Goal: Contribute content

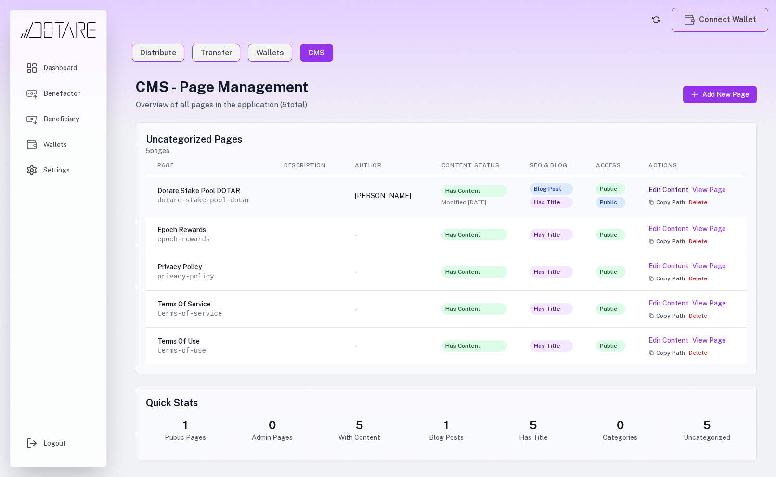
click at [680, 192] on button "Edit Content" at bounding box center [669, 190] width 40 height 10
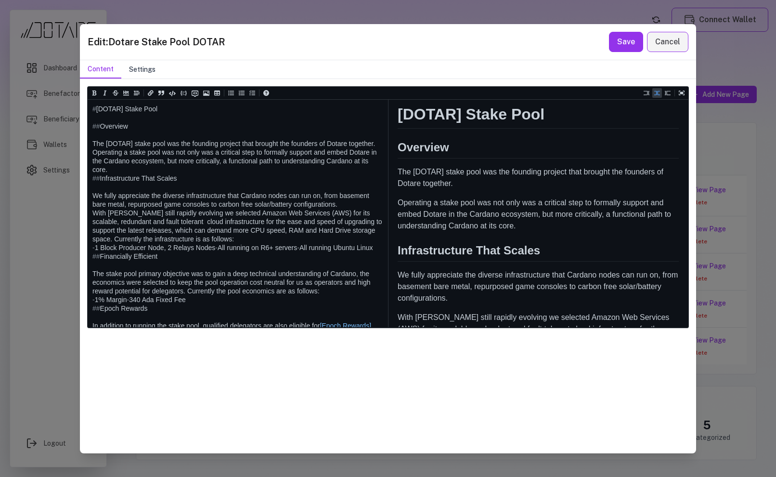
click at [155, 71] on button "Settings" at bounding box center [142, 69] width 42 height 18
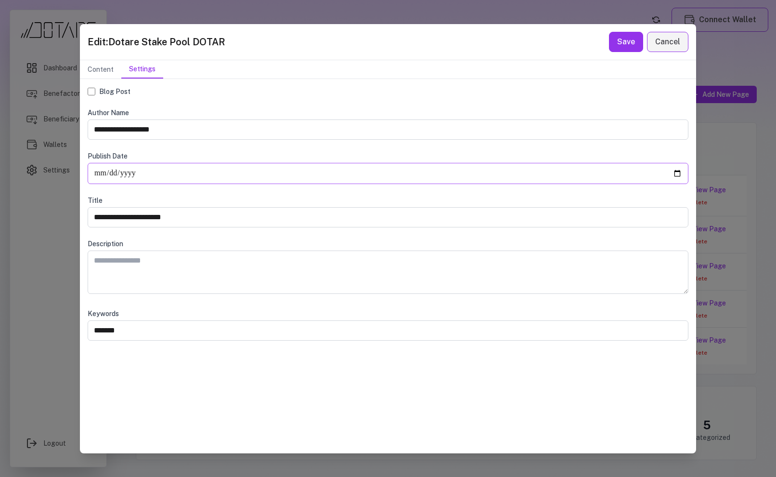
click at [152, 173] on input "**********" at bounding box center [388, 173] width 601 height 21
click at [633, 39] on button "Save" at bounding box center [626, 42] width 34 height 20
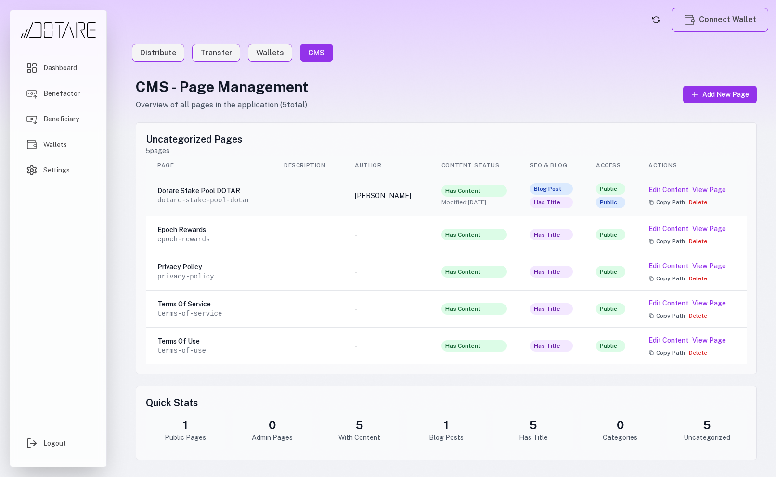
click at [561, 187] on span "Blog Post" at bounding box center [551, 189] width 43 height 12
click at [672, 188] on button "Edit Content" at bounding box center [669, 190] width 40 height 10
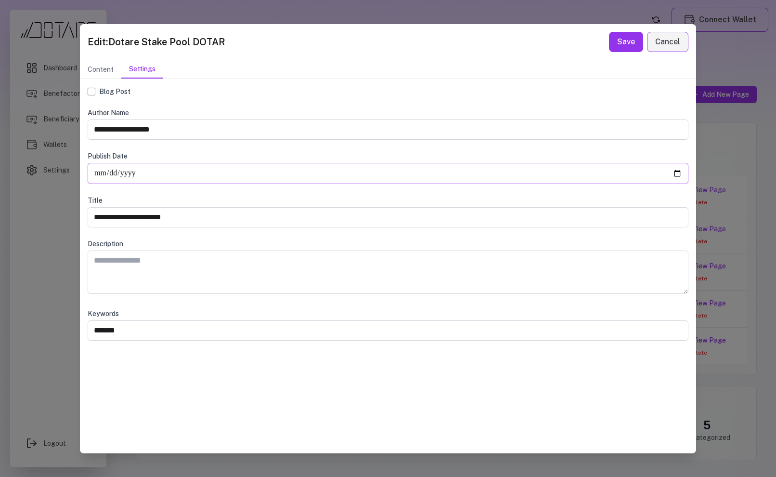
click at [159, 165] on input "**********" at bounding box center [388, 173] width 601 height 21
click at [672, 171] on input "**********" at bounding box center [388, 173] width 601 height 21
click at [678, 174] on input "**********" at bounding box center [388, 173] width 601 height 21
type input "**********"
click at [632, 43] on button "Save" at bounding box center [626, 42] width 34 height 20
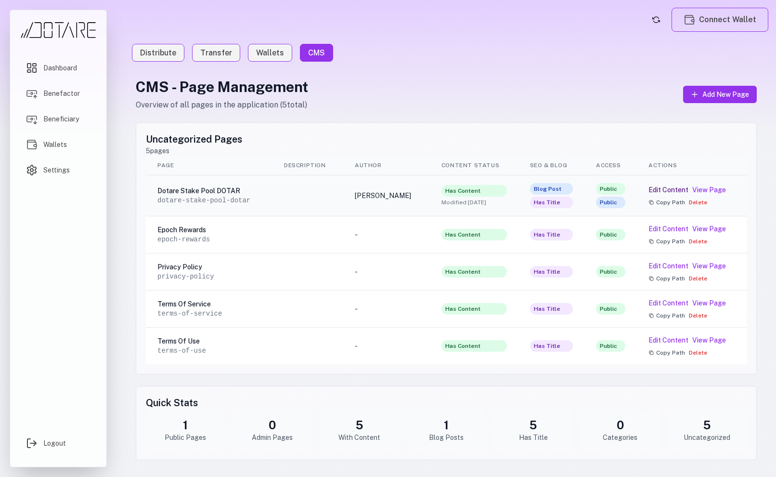
click at [667, 190] on button "Edit Content" at bounding box center [669, 190] width 40 height 10
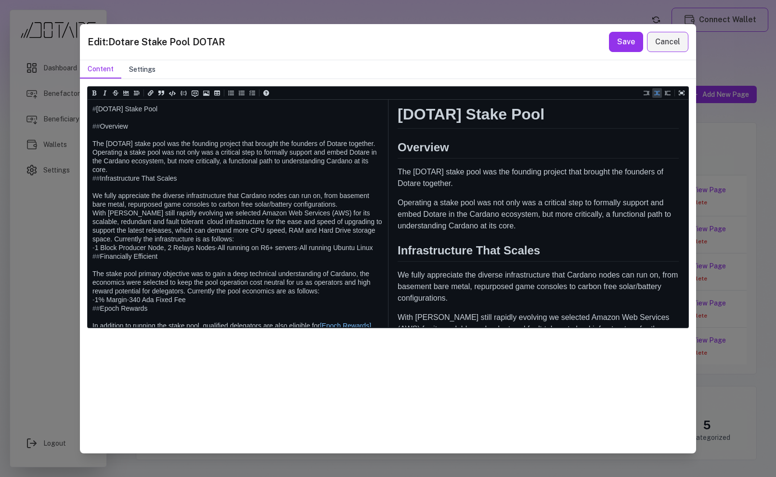
click at [148, 68] on button "Settings" at bounding box center [142, 69] width 42 height 18
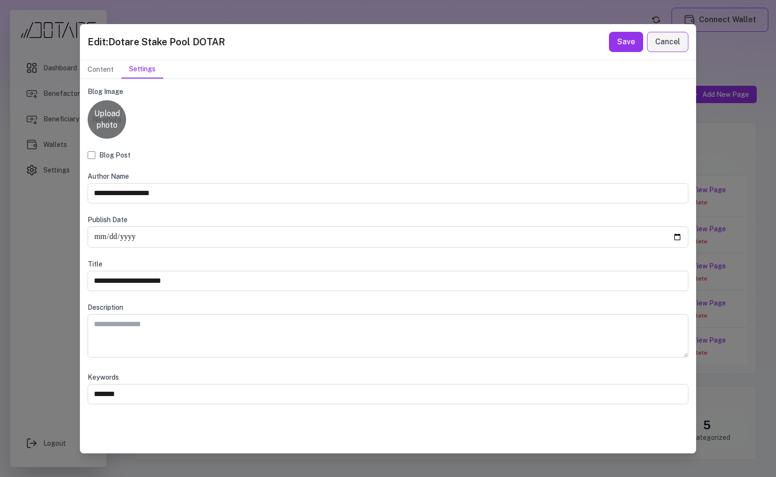
click at [108, 122] on label "Upload photo" at bounding box center [107, 119] width 39 height 39
click at [0, 0] on input "Upload photo" at bounding box center [0, 0] width 0 height 0
click at [622, 33] on button "Save" at bounding box center [626, 42] width 34 height 20
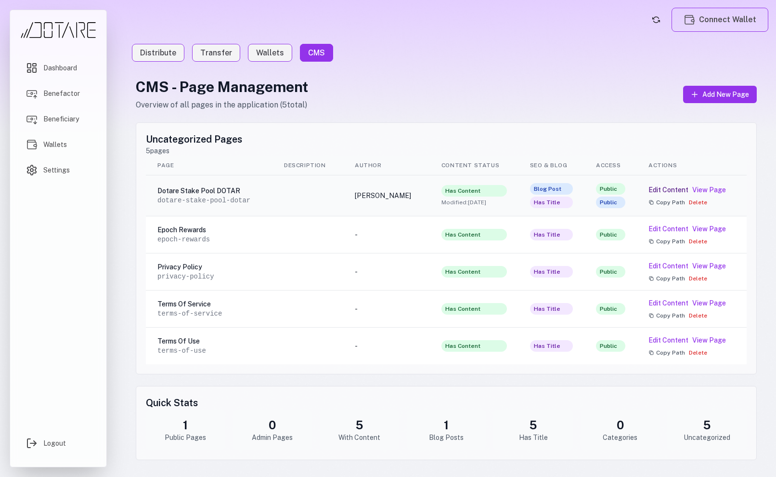
click at [674, 186] on button "Edit Content" at bounding box center [669, 190] width 40 height 10
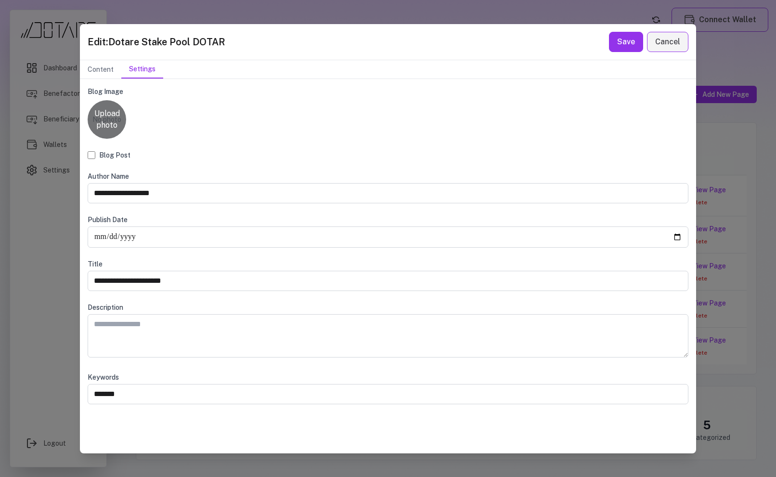
click at [115, 123] on label "Upload photo" at bounding box center [107, 119] width 39 height 39
click at [0, 0] on input "Upload photo" at bounding box center [0, 0] width 0 height 0
click at [119, 115] on label "Upload photo" at bounding box center [107, 119] width 39 height 39
click at [0, 0] on input "Upload photo" at bounding box center [0, 0] width 0 height 0
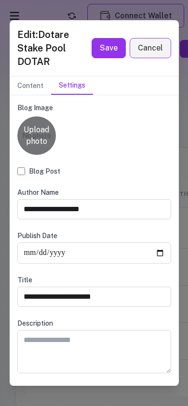
click at [147, 42] on button "Cancel" at bounding box center [150, 48] width 41 height 20
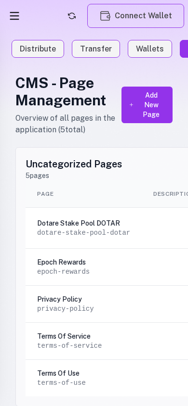
click at [16, 15] on icon "Open menu" at bounding box center [14, 15] width 13 height 13
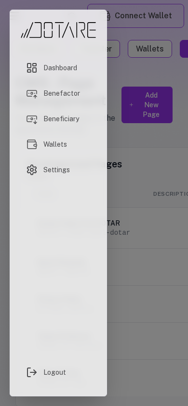
click at [53, 373] on span "Logout" at bounding box center [54, 373] width 23 height 10
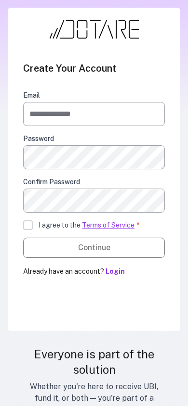
click at [114, 275] on button "Login" at bounding box center [114, 272] width 19 height 10
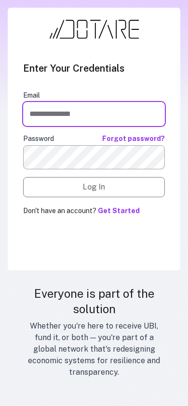
click at [68, 117] on input "Email" at bounding box center [94, 114] width 142 height 24
type input "**********"
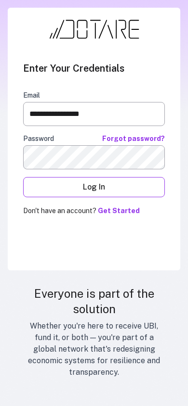
click at [65, 185] on button "Log In" at bounding box center [94, 187] width 142 height 20
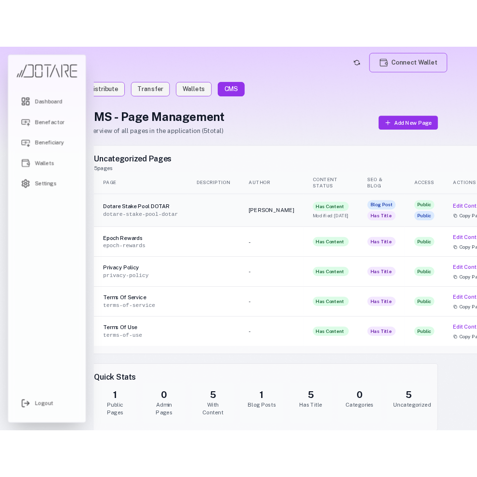
scroll to position [0, 113]
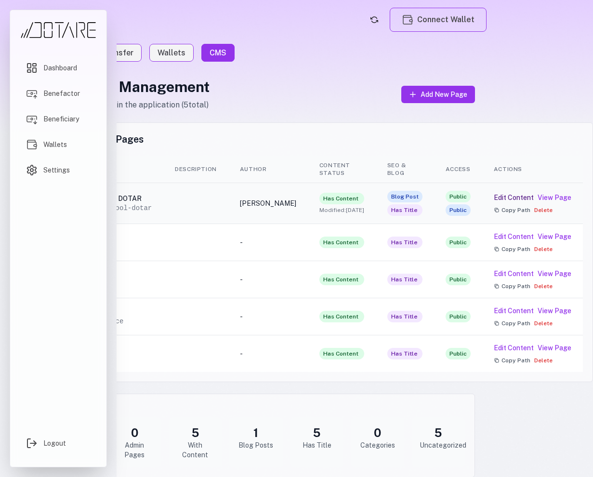
click at [516, 196] on button "Edit Content" at bounding box center [514, 198] width 40 height 10
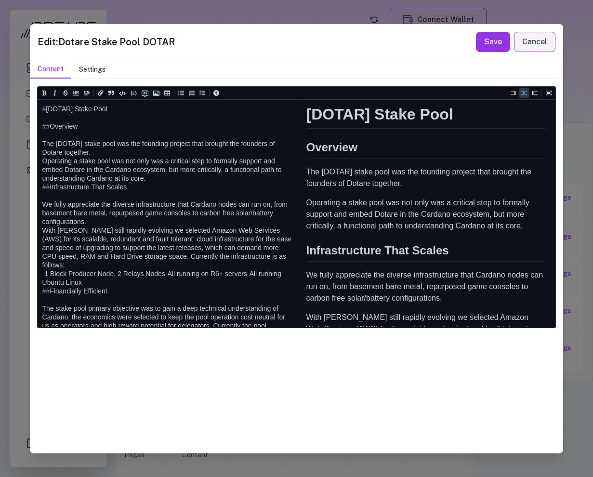
click at [104, 73] on button "Settings" at bounding box center [92, 69] width 42 height 18
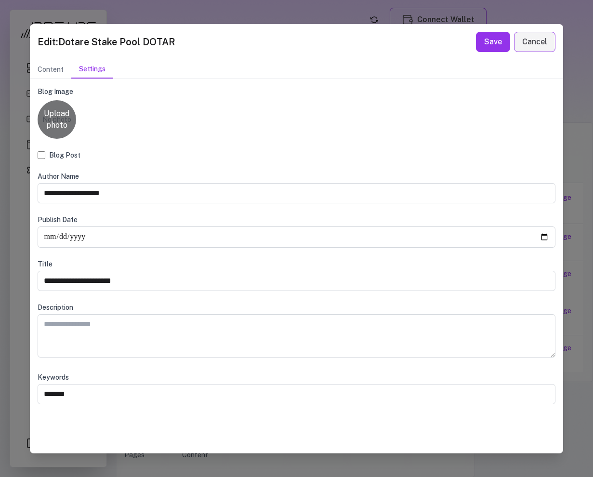
click at [59, 124] on label "Upload photo" at bounding box center [57, 119] width 39 height 39
click at [0, 0] on input "Upload photo" at bounding box center [0, 0] width 0 height 0
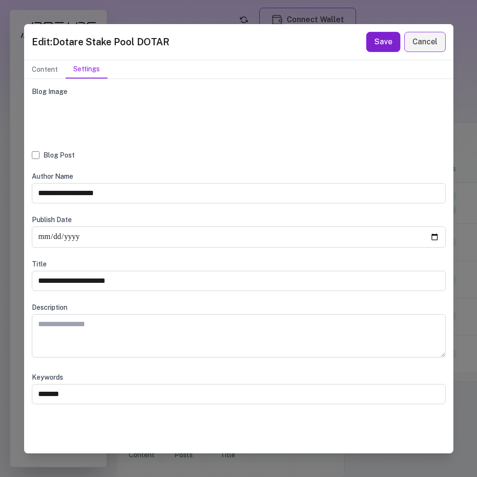
click at [380, 44] on button "Save" at bounding box center [383, 42] width 34 height 20
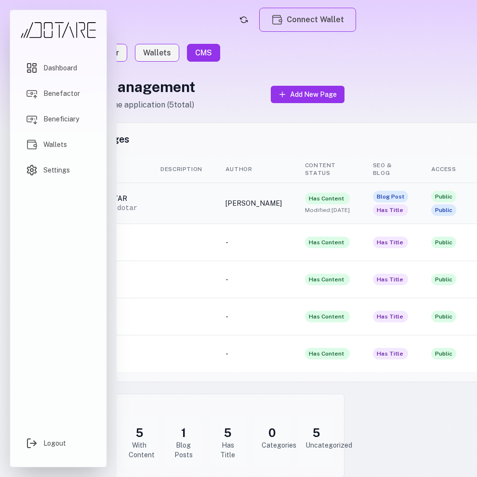
scroll to position [0, 229]
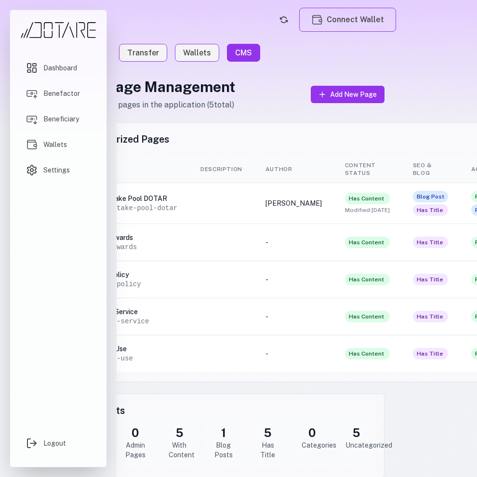
scroll to position [0, 229]
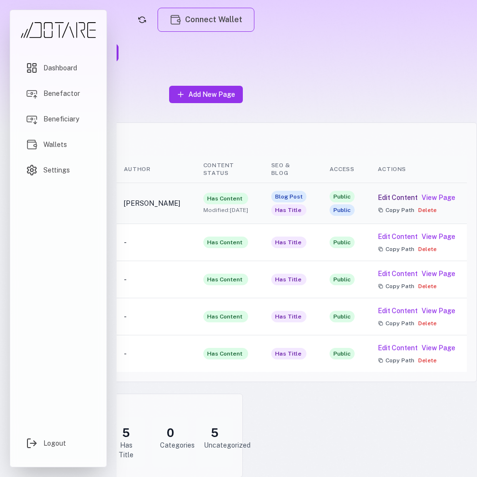
click at [382, 198] on button "Edit Content" at bounding box center [398, 198] width 40 height 10
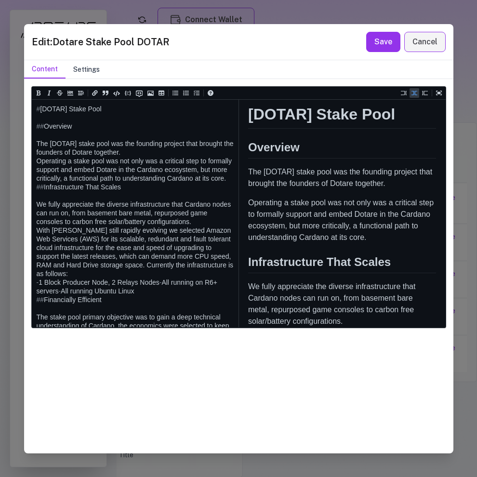
click at [93, 61] on button "Settings" at bounding box center [86, 69] width 42 height 18
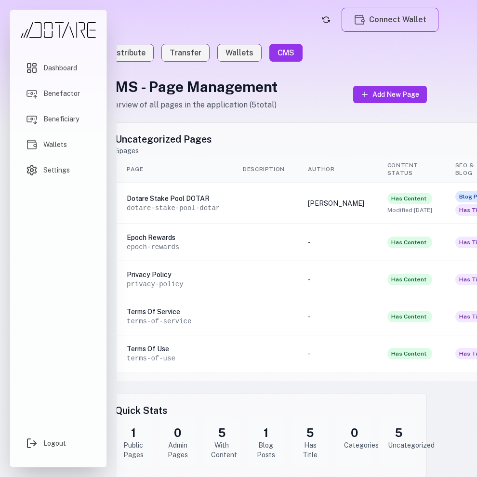
scroll to position [0, 229]
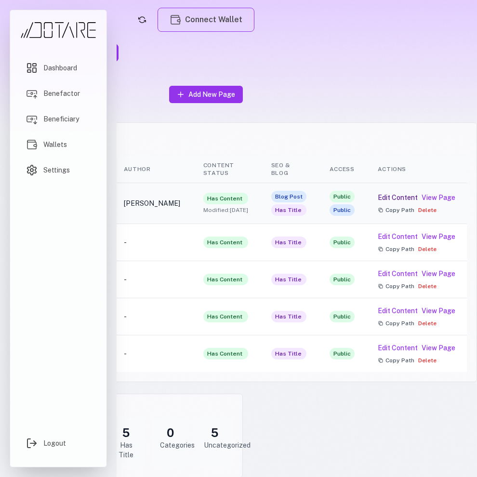
click at [396, 198] on button "Edit Content" at bounding box center [398, 198] width 40 height 10
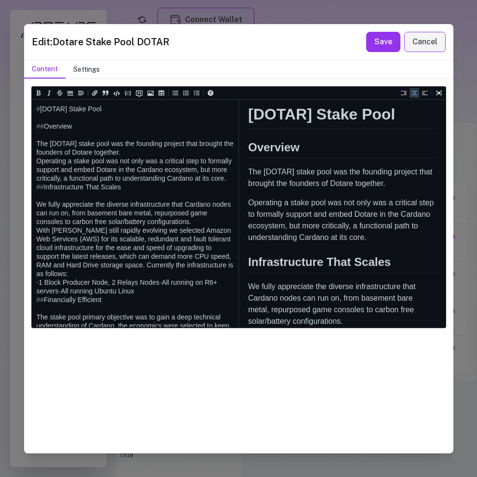
click at [93, 68] on button "Settings" at bounding box center [86, 69] width 42 height 18
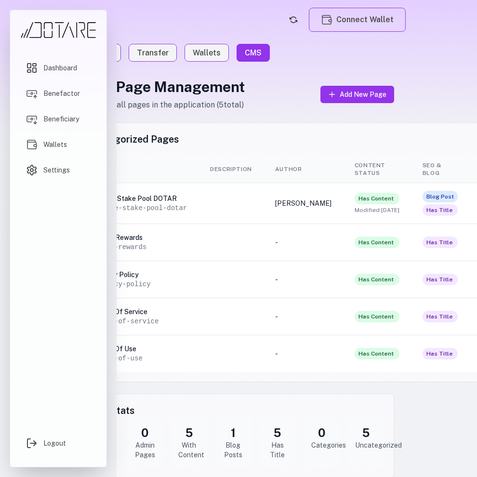
scroll to position [0, 229]
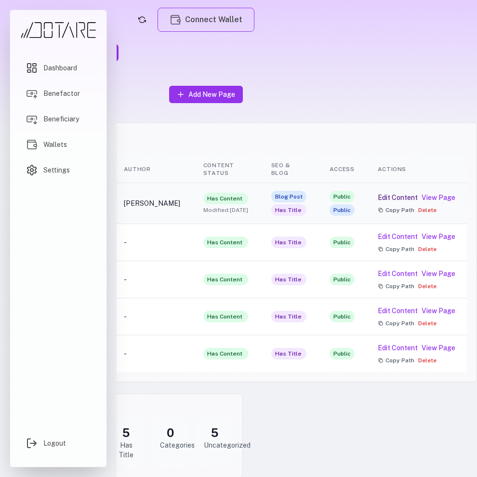
click at [385, 196] on button "Edit Content" at bounding box center [398, 198] width 40 height 10
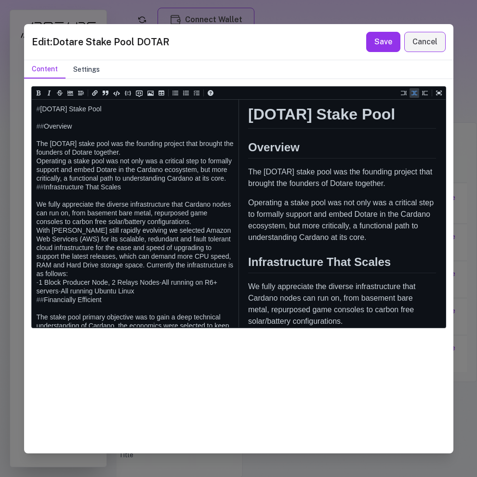
click at [95, 73] on button "Settings" at bounding box center [86, 69] width 42 height 18
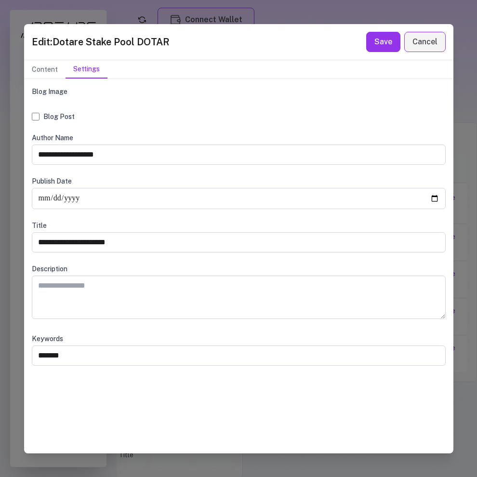
click at [58, 94] on label "Blog Image" at bounding box center [239, 92] width 414 height 10
